Goal: Register for event/course

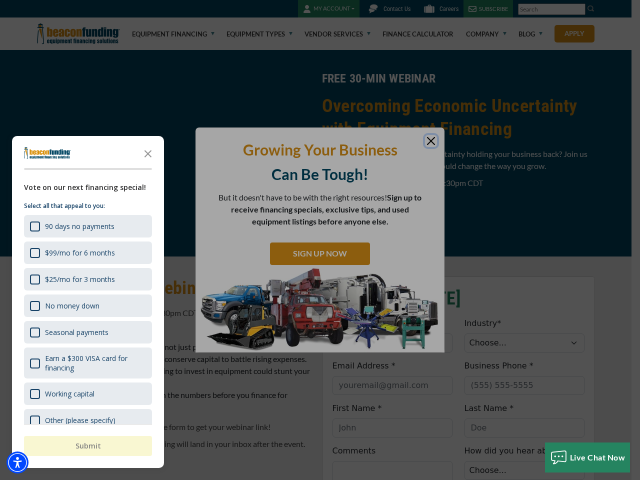
click at [320, 240] on div "button" at bounding box center [320, 240] width 640 height 480
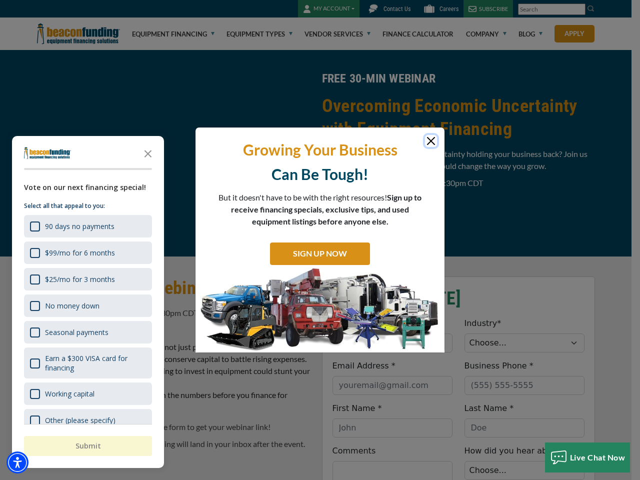
click at [17, 462] on img "Accessibility Menu" at bounding box center [17, 462] width 22 height 22
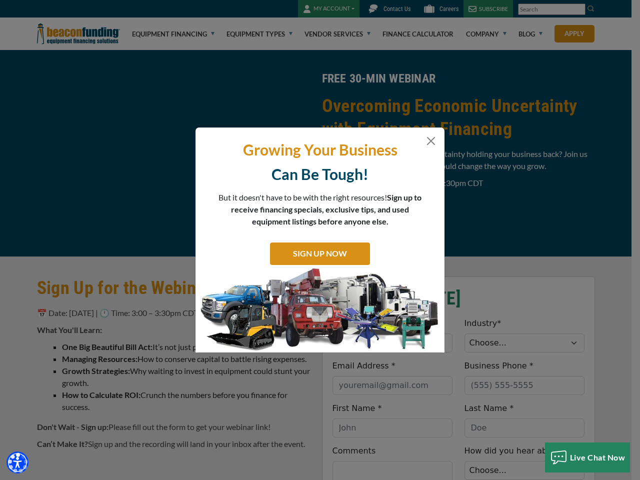
click at [320, 240] on body "Skip to main content Enable accessibility for low vision Open the accessibility…" at bounding box center [320, 240] width 640 height 480
click at [148, 153] on body "Skip to main content Enable accessibility for low vision Open the accessibility…" at bounding box center [320, 240] width 640 height 480
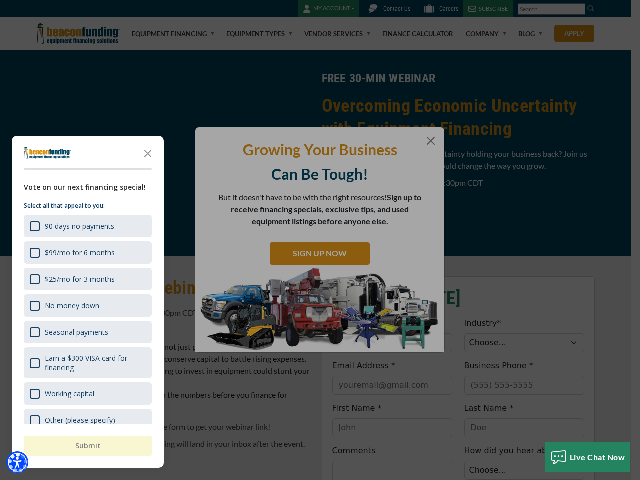
click at [87, 226] on body "Skip to main content Enable accessibility for low vision Open the accessibility…" at bounding box center [320, 240] width 640 height 480
click at [87, 252] on body "Skip to main content Enable accessibility for low vision Open the accessibility…" at bounding box center [320, 240] width 640 height 480
click at [87, 279] on body "Skip to main content Enable accessibility for low vision Open the accessibility…" at bounding box center [320, 240] width 640 height 480
click at [87, 305] on body "Skip to main content Enable accessibility for low vision Open the accessibility…" at bounding box center [320, 240] width 640 height 480
click at [87, 332] on body "Skip to main content Enable accessibility for low vision Open the accessibility…" at bounding box center [320, 240] width 640 height 480
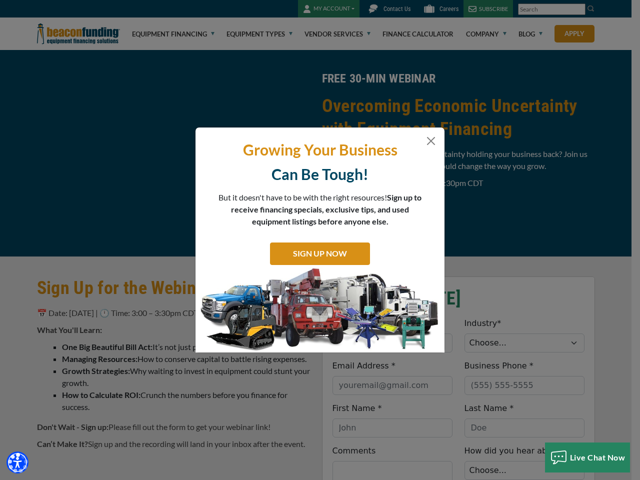
click at [87, 363] on body "Skip to main content Enable accessibility for low vision Open the accessibility…" at bounding box center [320, 240] width 640 height 480
click at [392, 479] on html "Skip to main content Enable accessibility for low vision Open the accessibility…" at bounding box center [320, 240] width 640 height 480
